Goal: Task Accomplishment & Management: Manage account settings

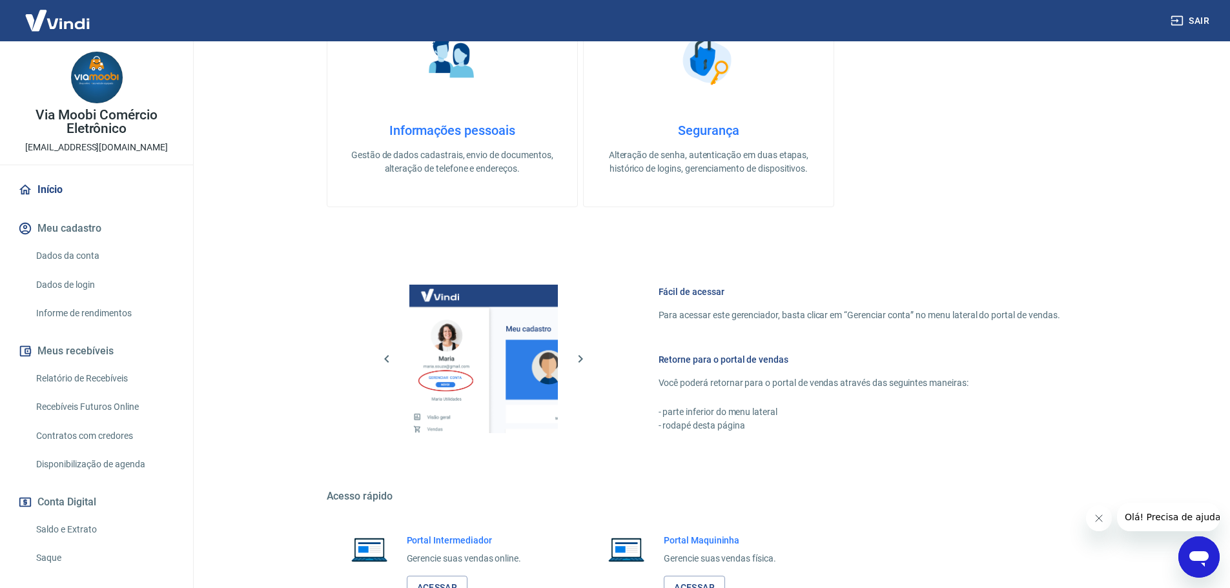
scroll to position [419, 0]
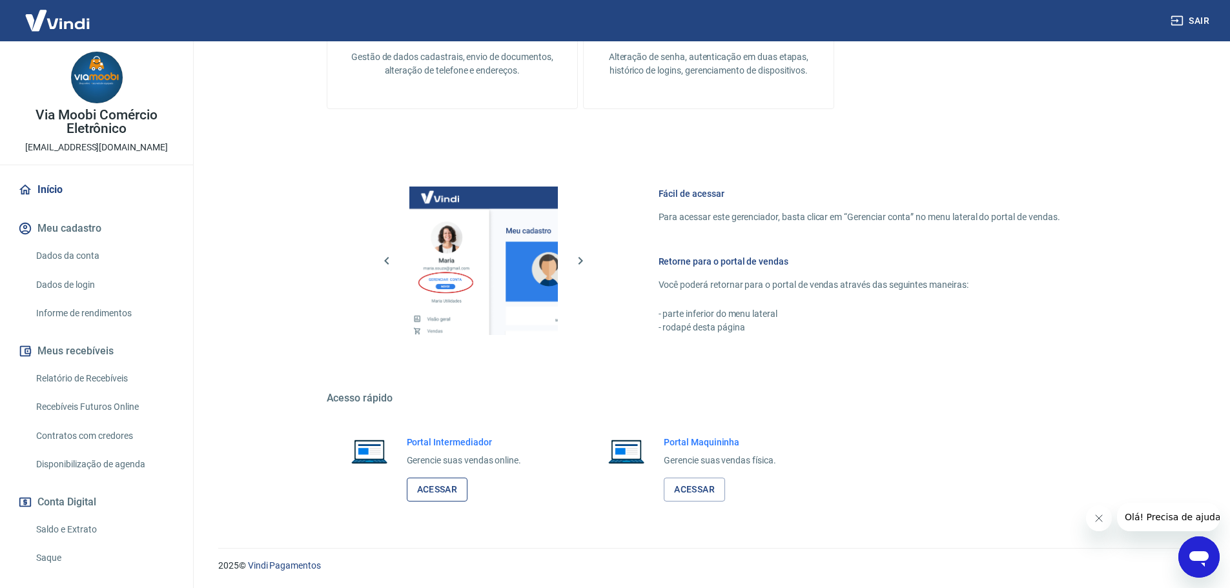
click at [449, 492] on link "Acessar" at bounding box center [437, 490] width 61 height 24
click at [57, 530] on link "Saldo e Extrato" at bounding box center [104, 530] width 147 height 26
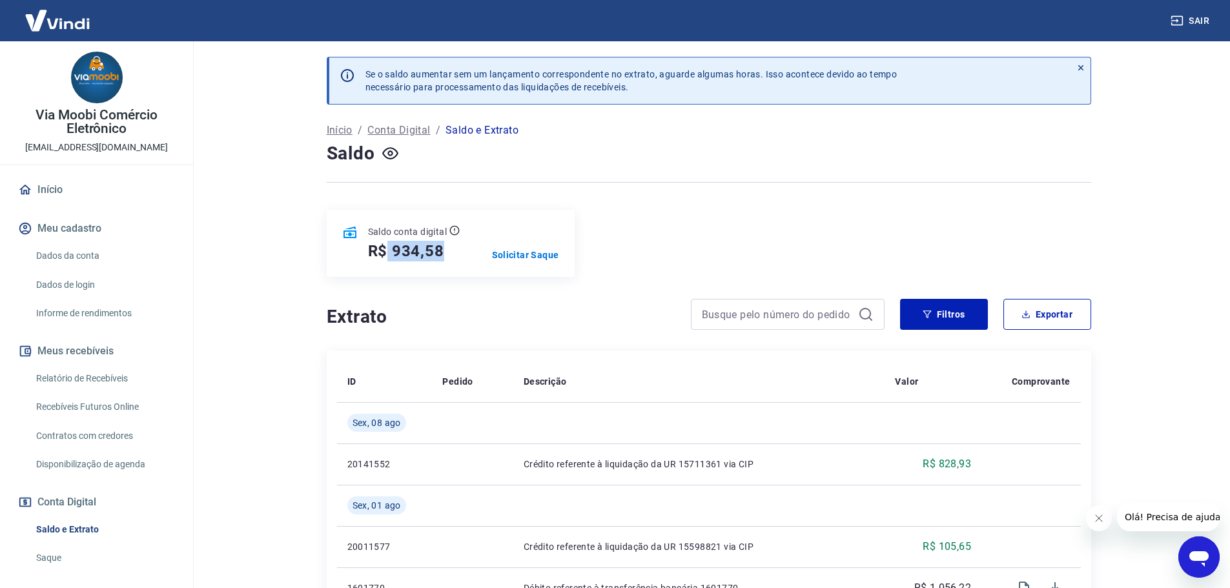
drag, startPoint x: 390, startPoint y: 248, endPoint x: 457, endPoint y: 248, distance: 67.2
click at [457, 248] on div "R$ 934,58" at bounding box center [414, 251] width 92 height 21
click at [531, 256] on p "Solicitar Saque" at bounding box center [525, 255] width 67 height 13
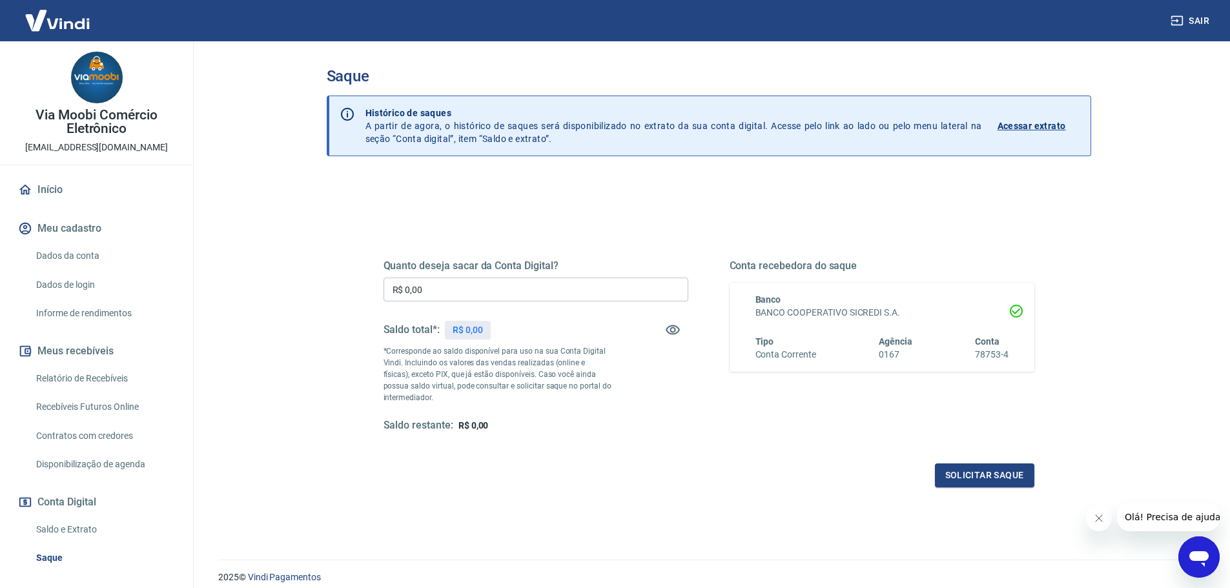
click at [473, 294] on input "R$ 0,00" at bounding box center [536, 290] width 305 height 24
drag, startPoint x: 473, startPoint y: 294, endPoint x: 285, endPoint y: 287, distance: 188.7
click at [285, 287] on main "Saque Histórico de saques A partir de agora, o histórico de saques será disponi…" at bounding box center [708, 314] width 1043 height 547
type input "R$ 934,58"
click at [977, 470] on button "Solicitar saque" at bounding box center [984, 476] width 99 height 24
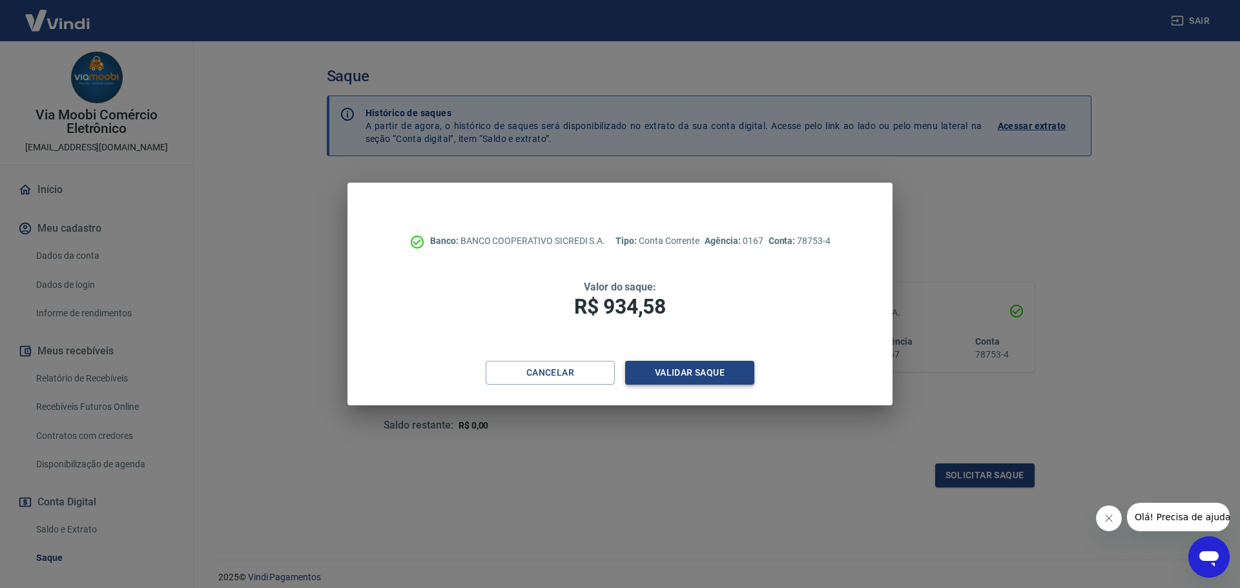
click at [663, 373] on button "Validar saque" at bounding box center [689, 373] width 129 height 24
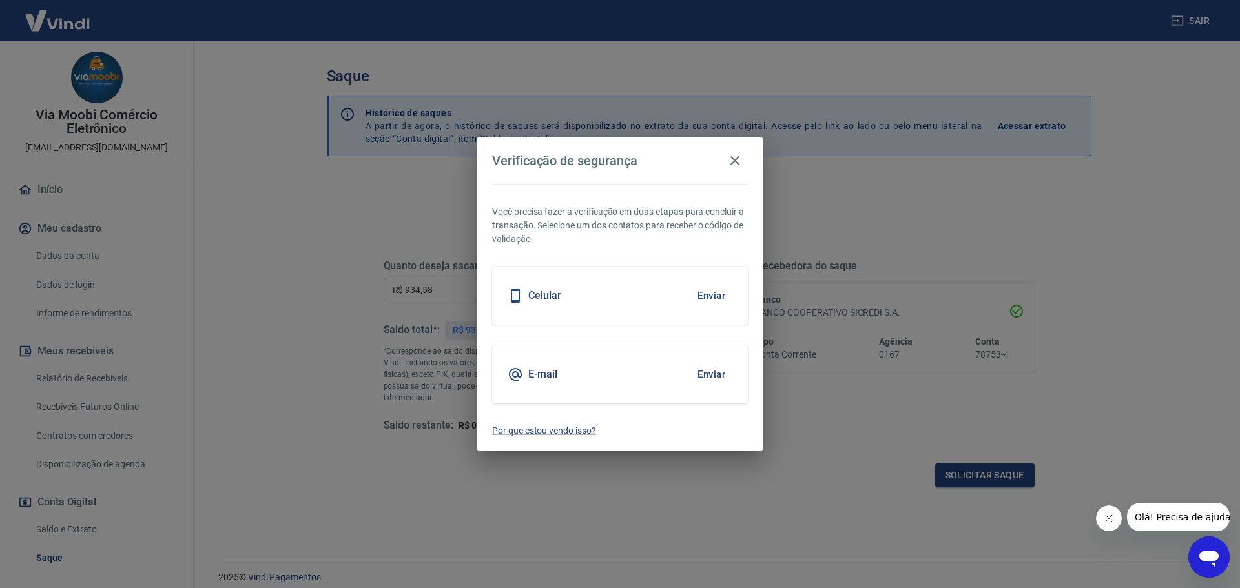
click at [717, 295] on button "Enviar" at bounding box center [711, 295] width 42 height 27
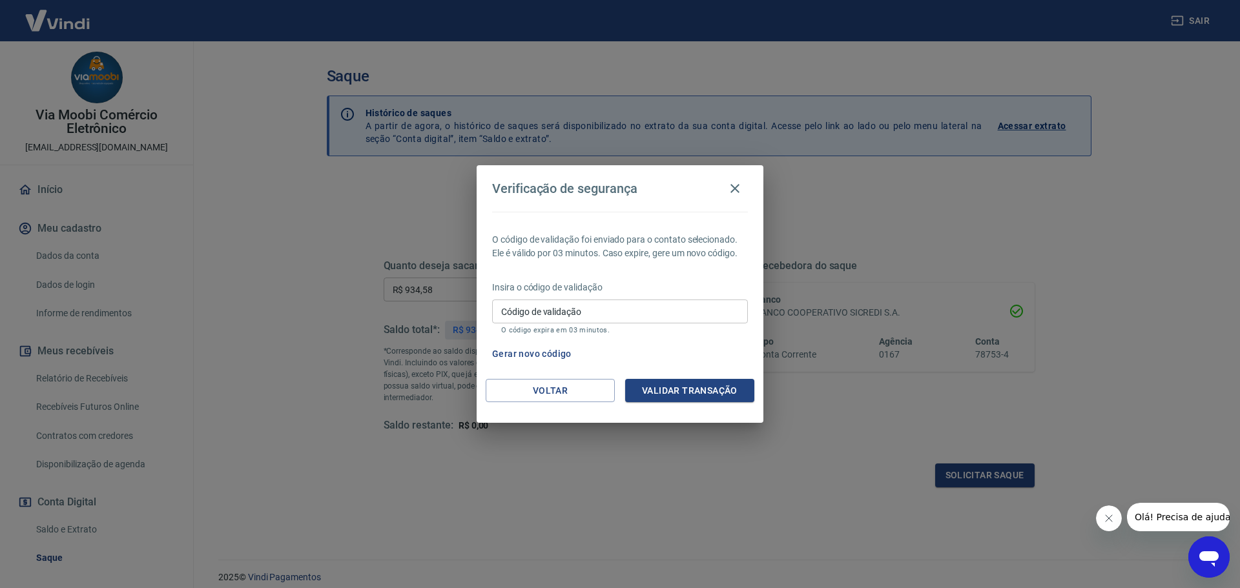
click at [624, 313] on input "Código de validação" at bounding box center [620, 312] width 256 height 24
type input "385896"
click at [657, 386] on button "Validar transação" at bounding box center [689, 391] width 129 height 24
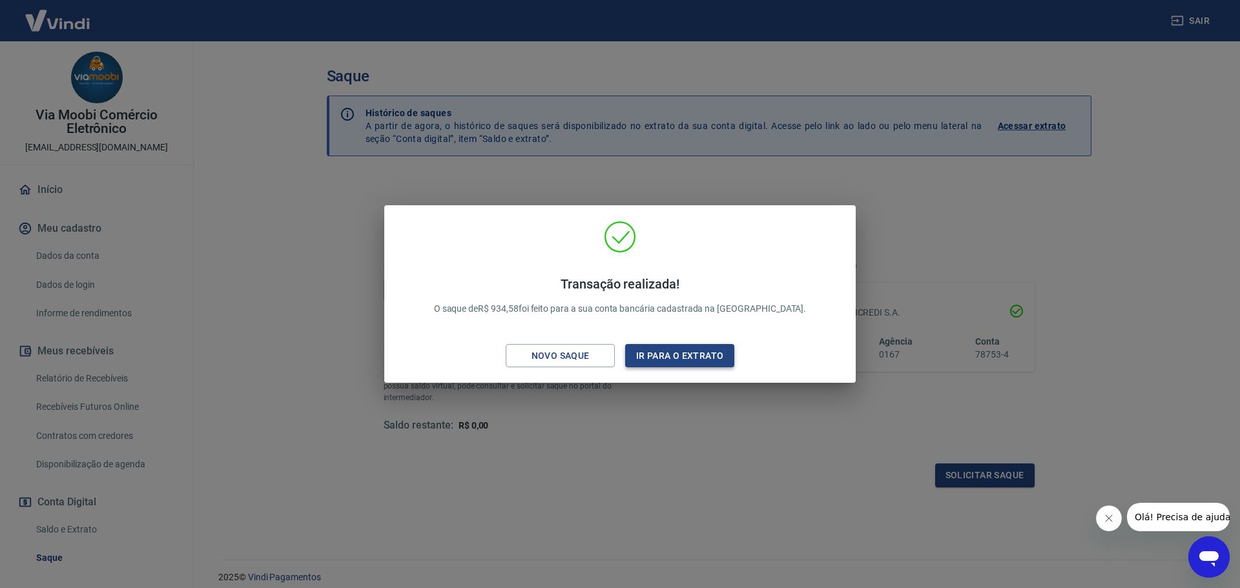
click at [679, 356] on button "Ir para o extrato" at bounding box center [679, 356] width 109 height 24
